Goal: Task Accomplishment & Management: Manage account settings

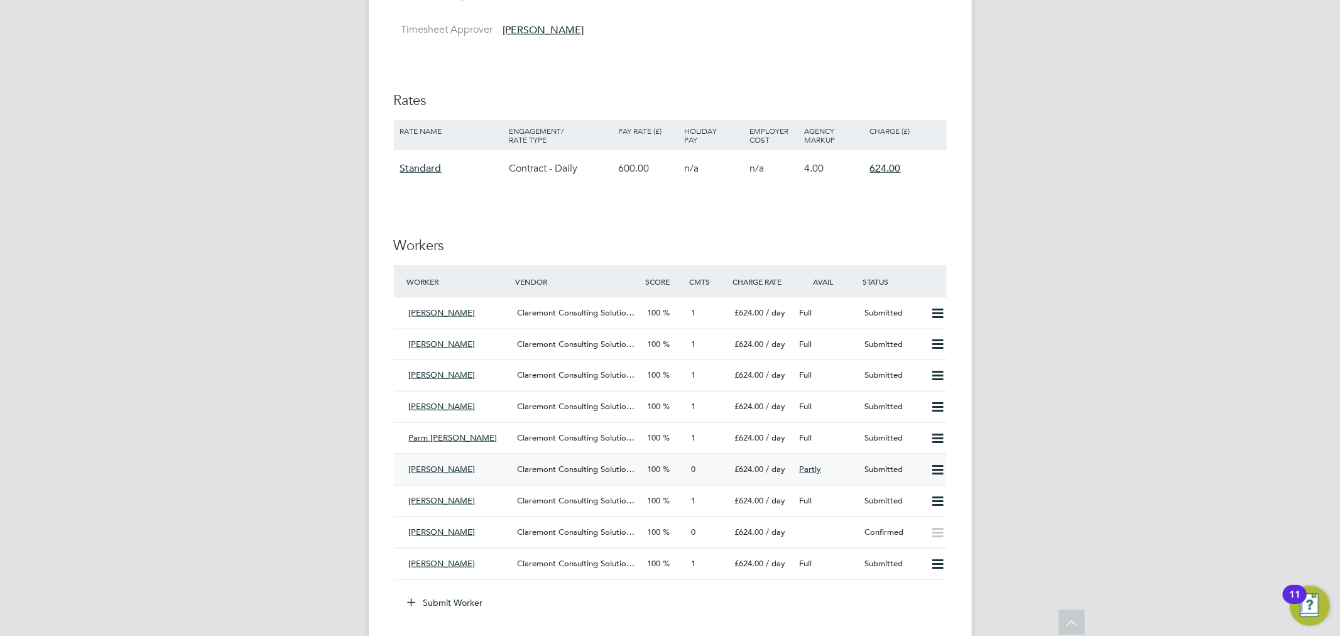
click at [513, 465] on div "Claremont Consulting Solutio…" at bounding box center [577, 469] width 130 height 21
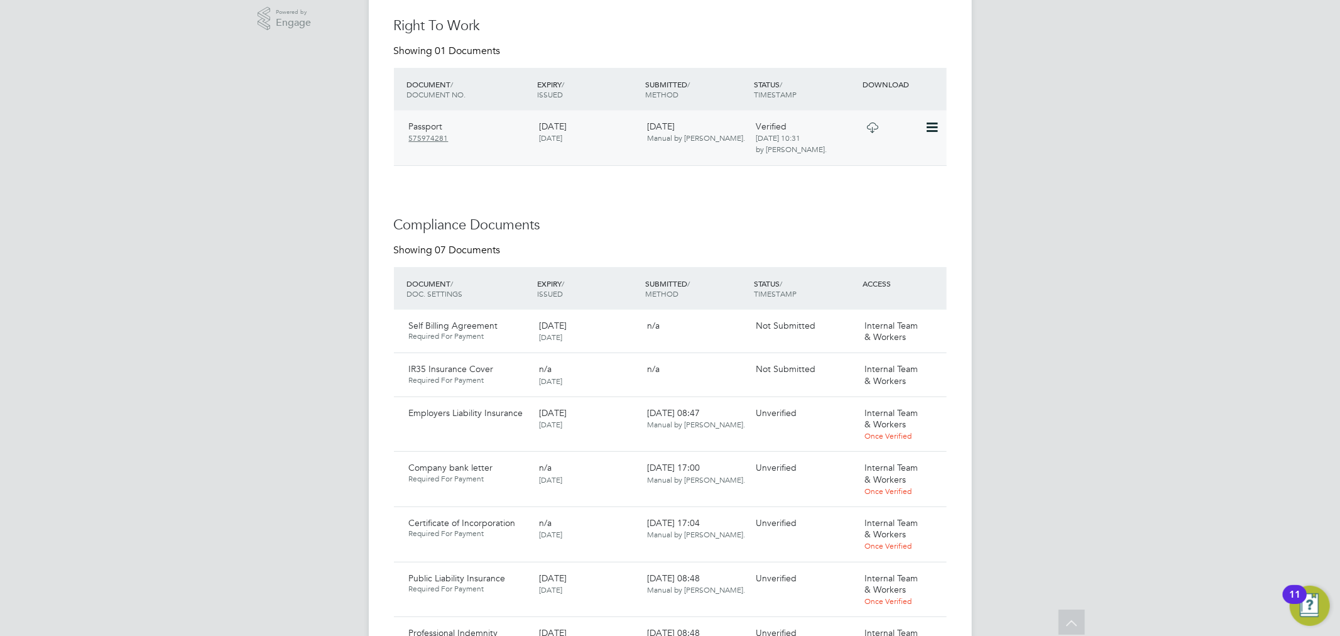
scroll to position [628, 0]
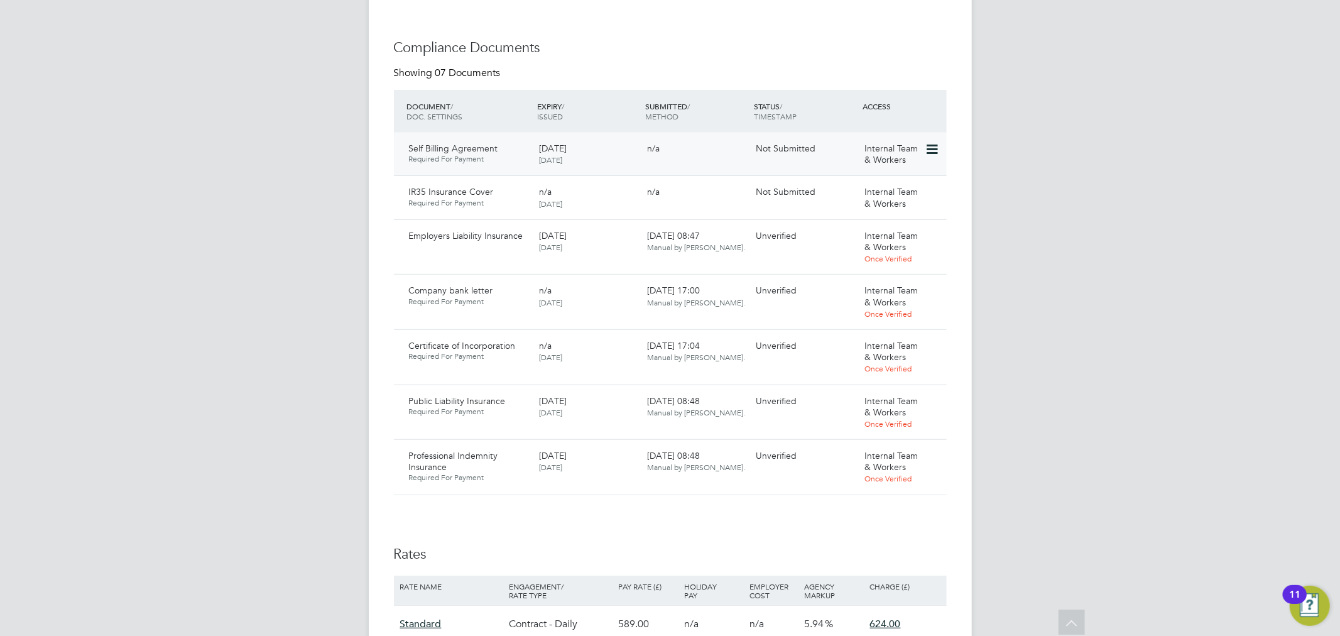
click at [936, 149] on icon at bounding box center [931, 149] width 13 height 15
click at [207, 230] on div "SF Sam Fullman Notifications 1 Applications: Tasks Network Team Members Busines…" at bounding box center [670, 230] width 1340 height 1716
click at [932, 148] on icon at bounding box center [931, 149] width 13 height 15
drag, startPoint x: 111, startPoint y: 289, endPoint x: 117, endPoint y: 287, distance: 7.2
click at [112, 289] on div "SF Sam Fullman Notifications 1 Applications: Tasks Network Team Members Busines…" at bounding box center [670, 230] width 1340 height 1716
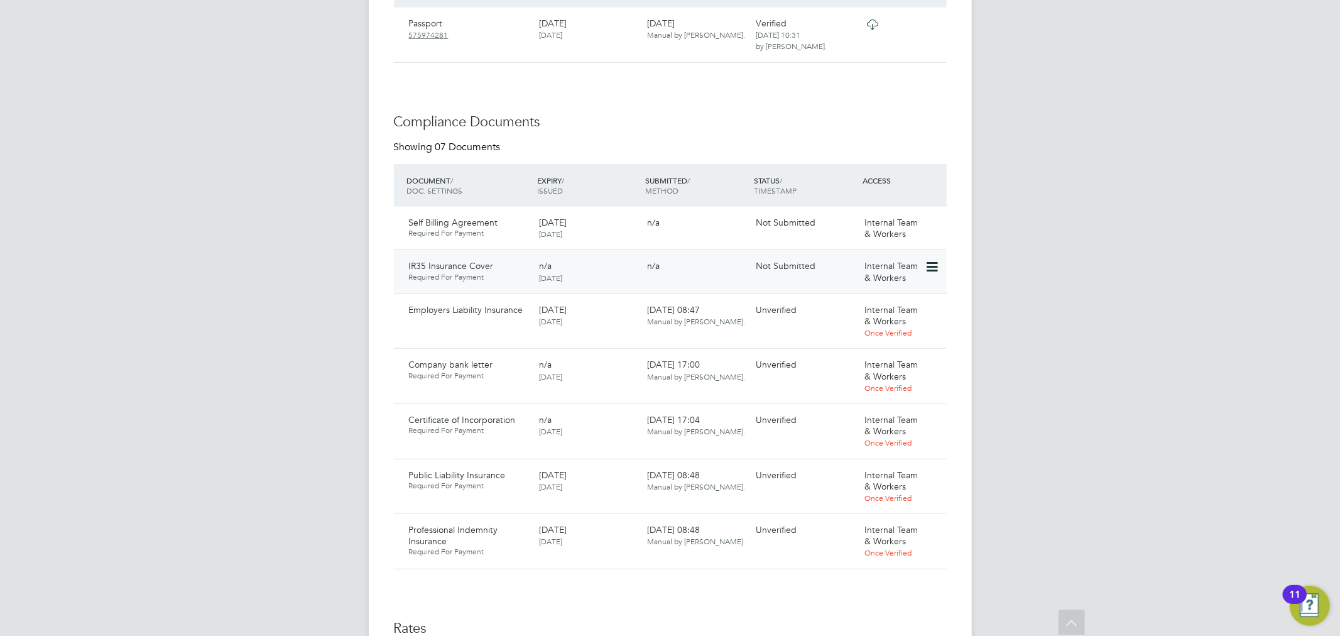
scroll to position [558, 0]
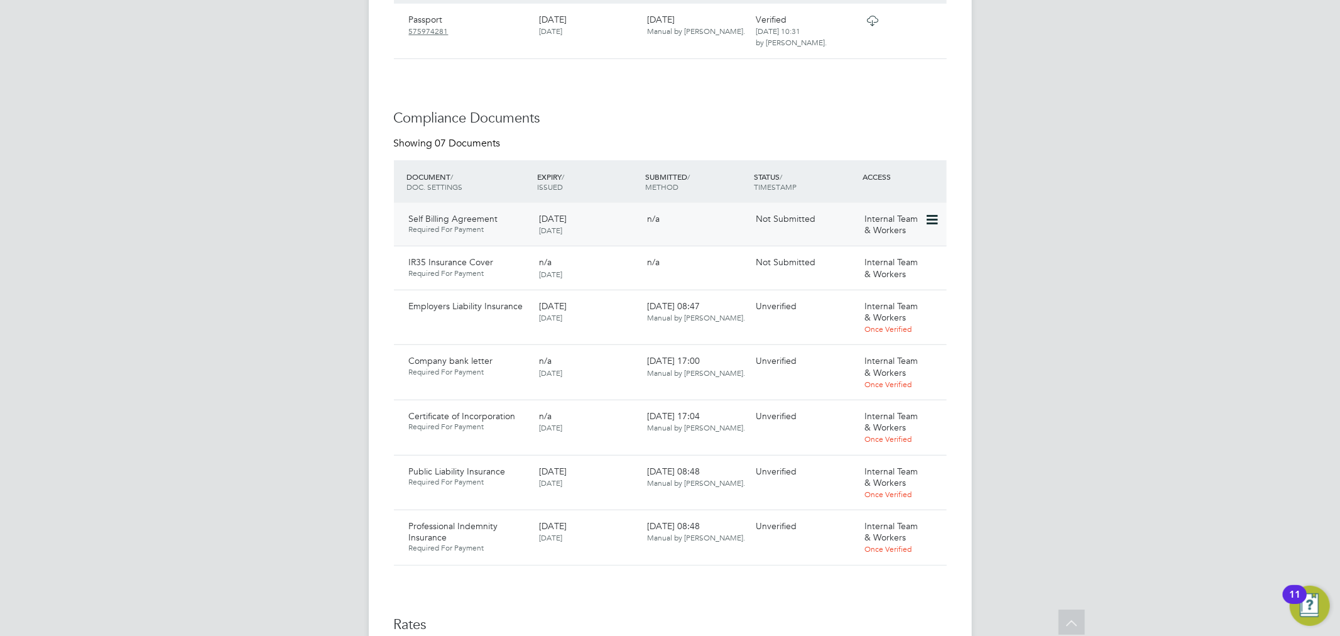
click at [937, 215] on icon at bounding box center [931, 219] width 13 height 15
click at [735, 228] on div "n/a" at bounding box center [697, 218] width 109 height 21
click at [435, 225] on div "Self Billing Agreement Required For Payment" at bounding box center [469, 223] width 130 height 31
click at [302, 209] on div "SF Sam Fullman Notifications 1 Applications: Tasks Network Team Members Busines…" at bounding box center [670, 300] width 1340 height 1716
click at [926, 217] on icon at bounding box center [931, 219] width 13 height 15
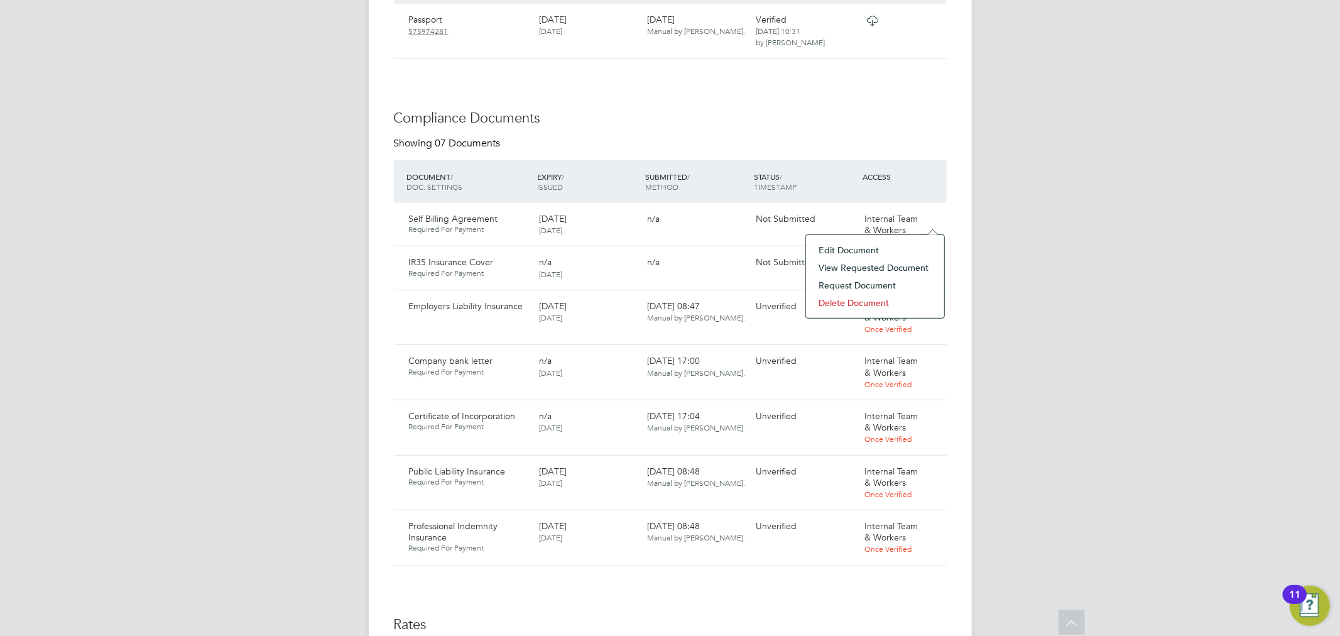
click at [846, 246] on li "Edit Document" at bounding box center [875, 250] width 126 height 18
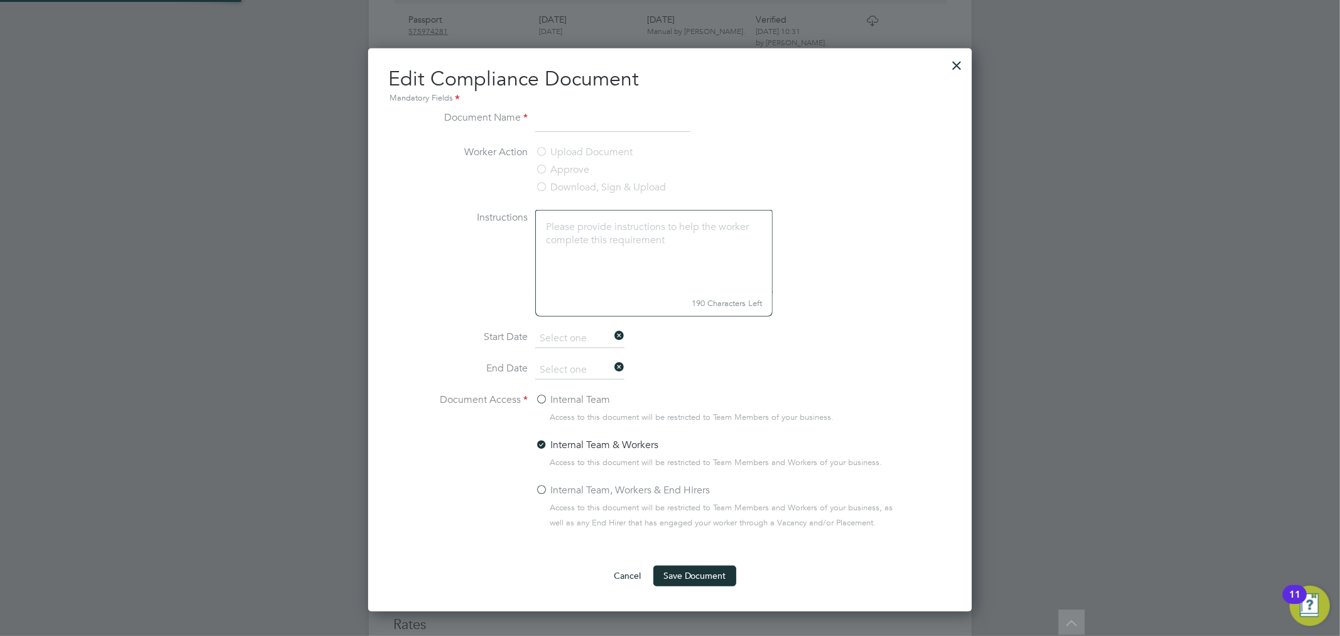
type input "Self Billing Agreement"
type textarea "Agreement for Self billing processes and procedures to take place"
type input "08 Jul 2025"
type input "08 Jul 2026"
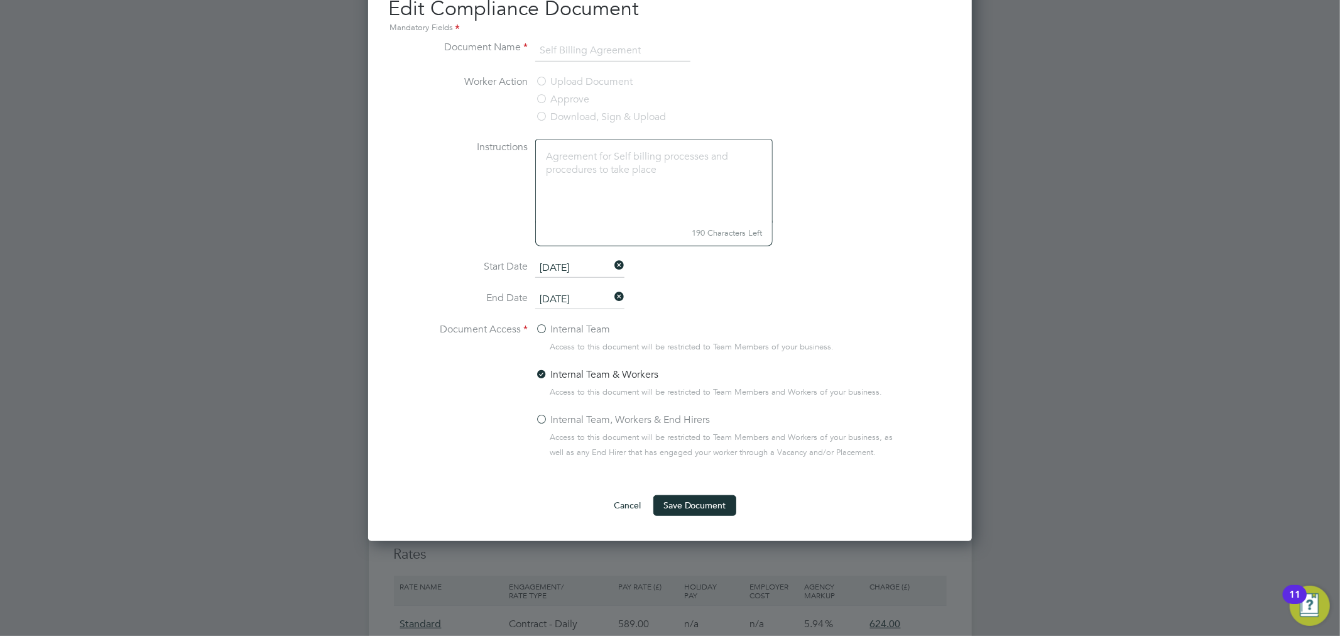
scroll to position [488, 0]
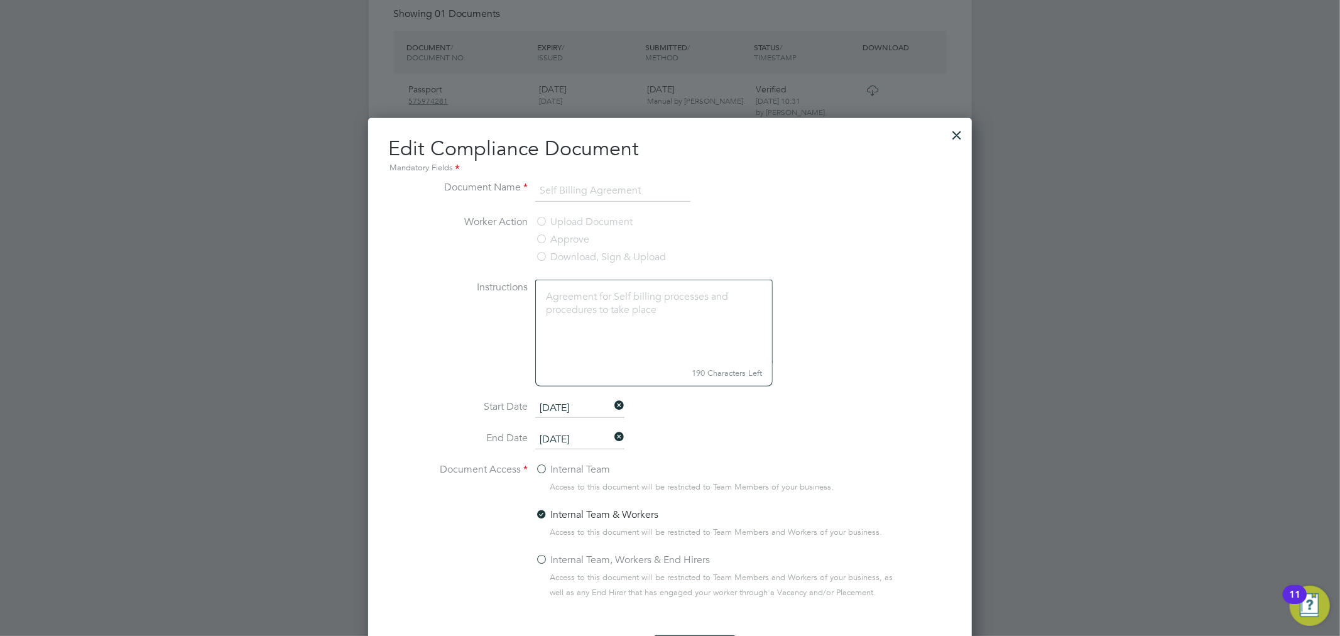
click at [953, 133] on div at bounding box center [957, 132] width 23 height 23
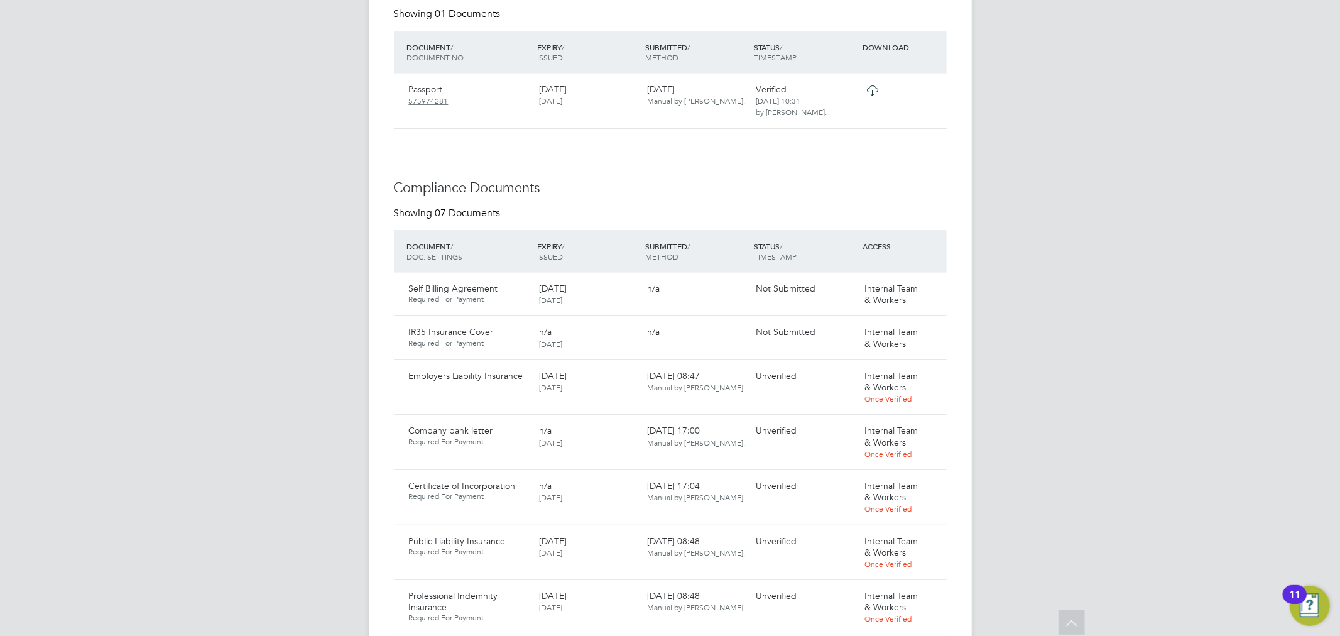
drag, startPoint x: 663, startPoint y: 174, endPoint x: 663, endPoint y: 196, distance: 22.0
click at [663, 174] on div "Availability Availability 35 out of 182 days of the job (19%) Start 18 Aug 2025…" at bounding box center [670, 397] width 553 height 1071
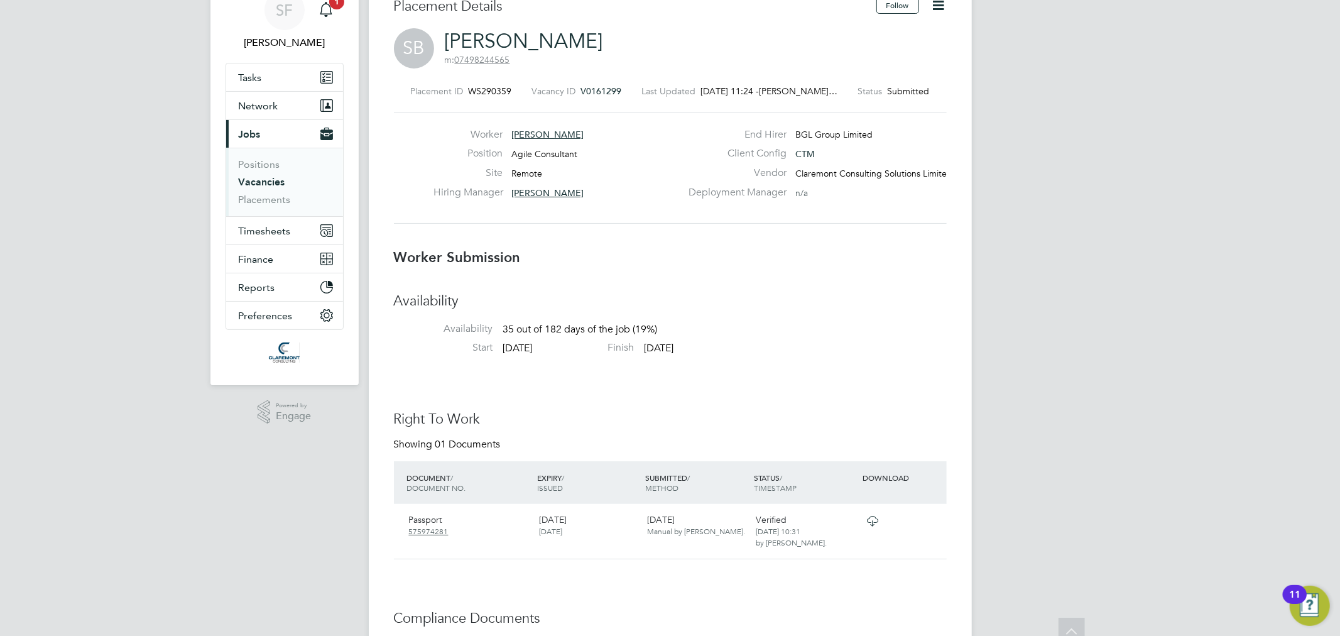
scroll to position [0, 0]
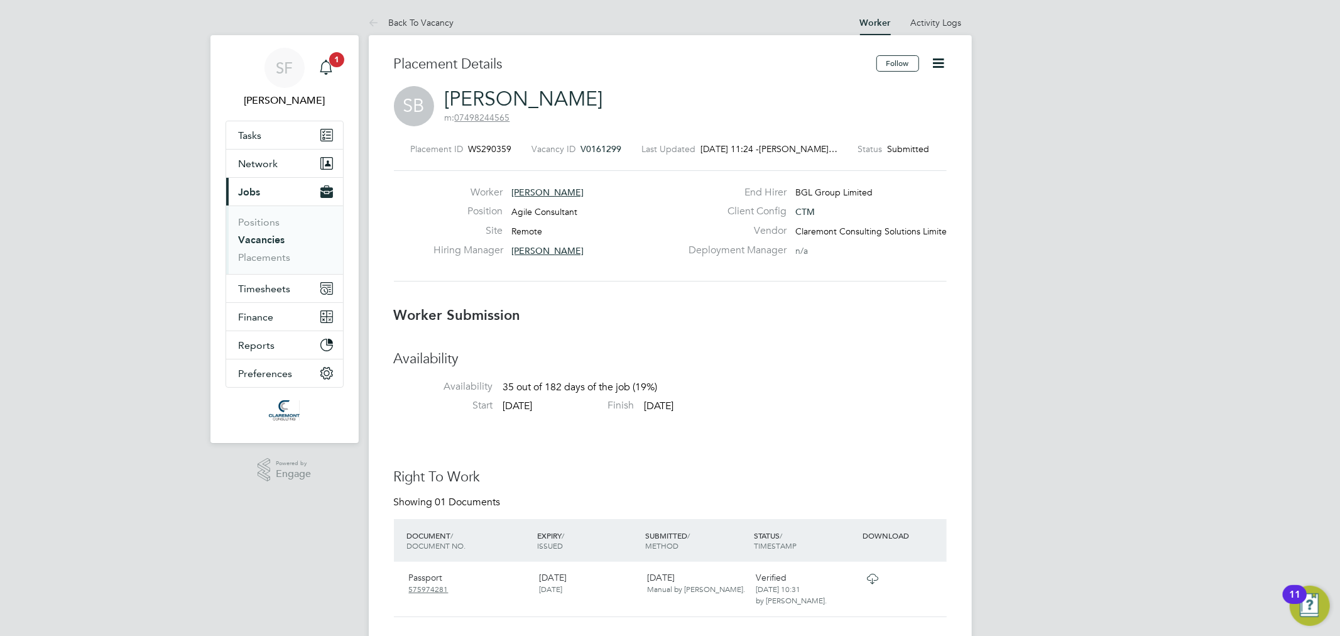
click at [330, 61] on span "1" at bounding box center [336, 59] width 15 height 15
